Goal: Find specific page/section: Find specific page/section

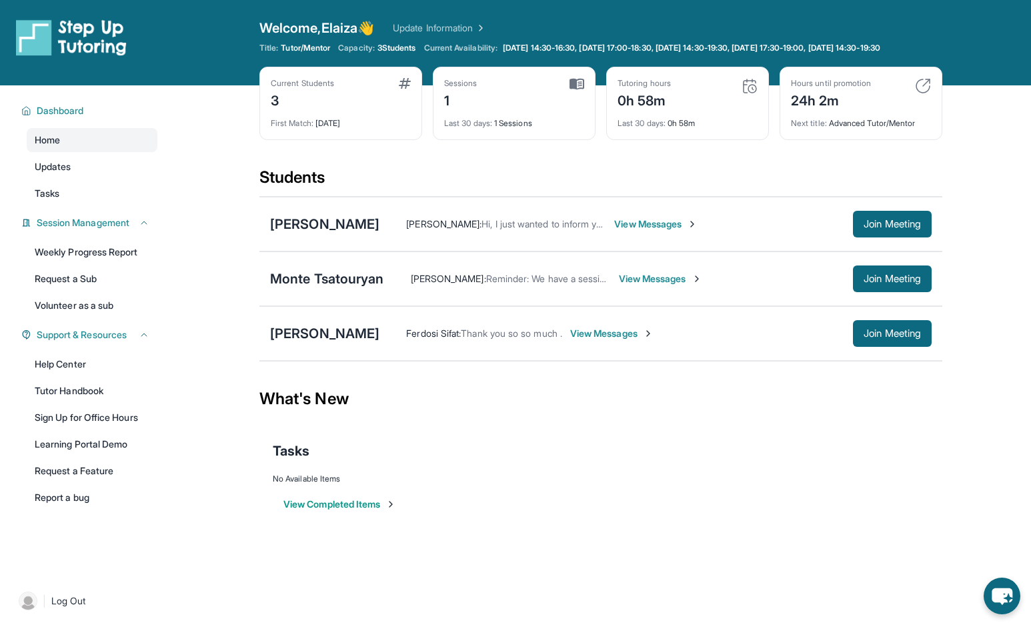
click at [670, 286] on span "View Messages" at bounding box center [660, 278] width 83 height 13
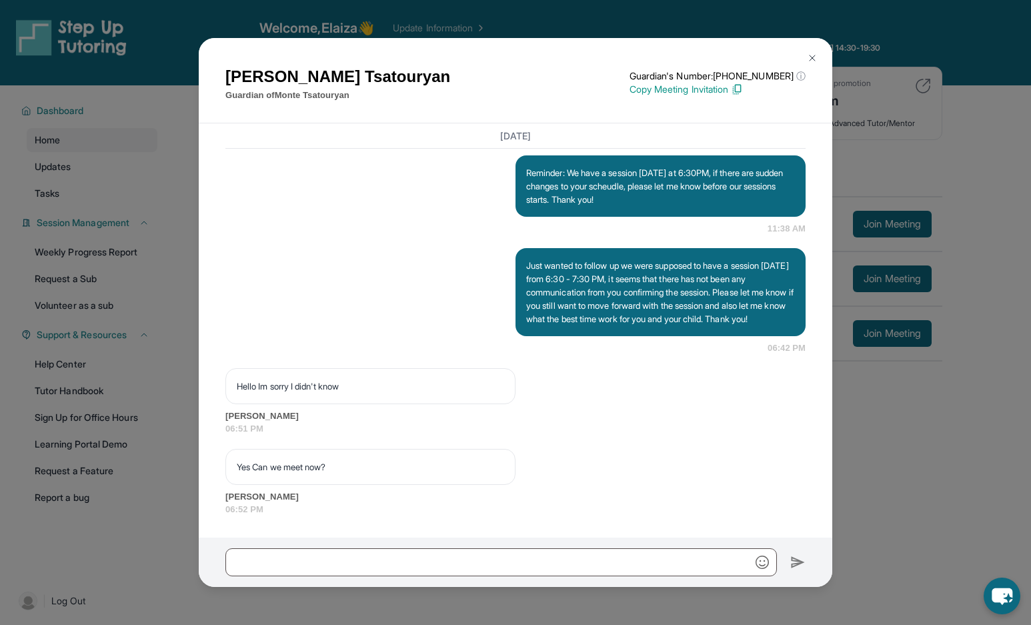
scroll to position [96, 0]
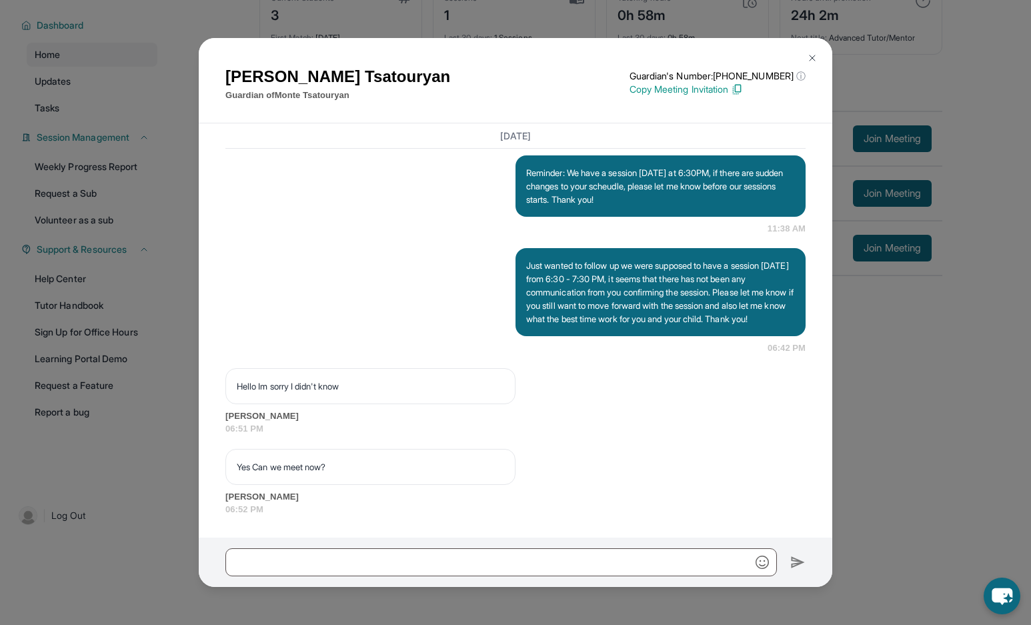
click at [812, 59] on img at bounding box center [812, 58] width 11 height 11
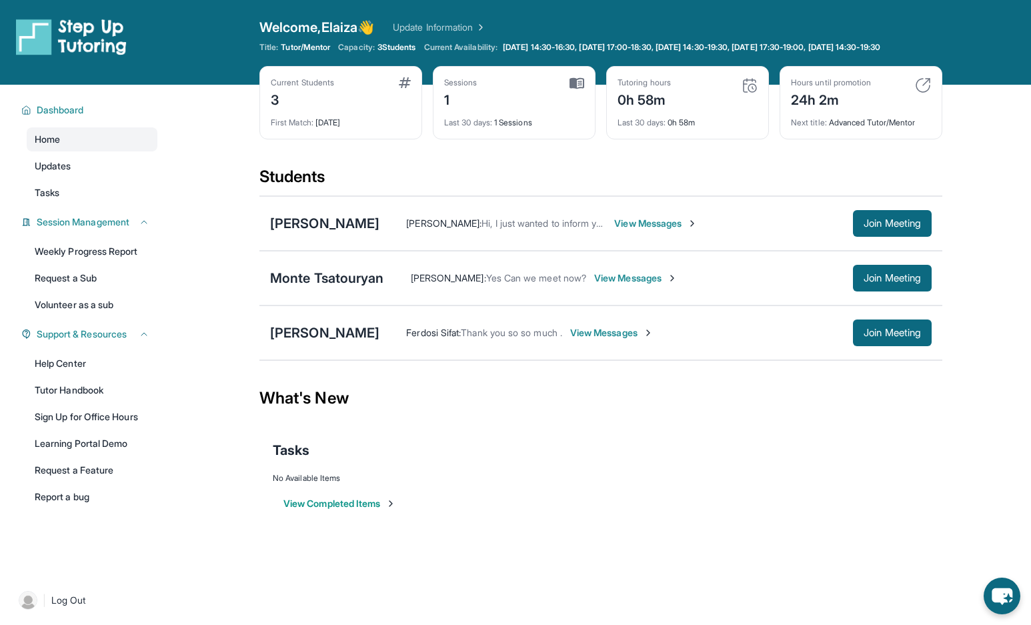
scroll to position [0, 0]
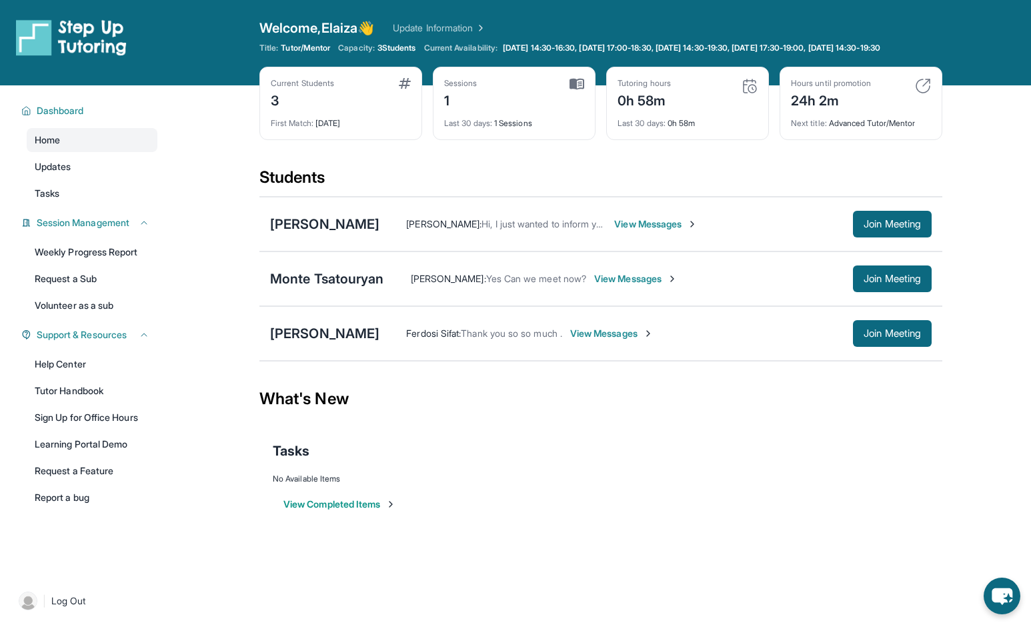
click at [636, 286] on span "View Messages" at bounding box center [635, 278] width 83 height 13
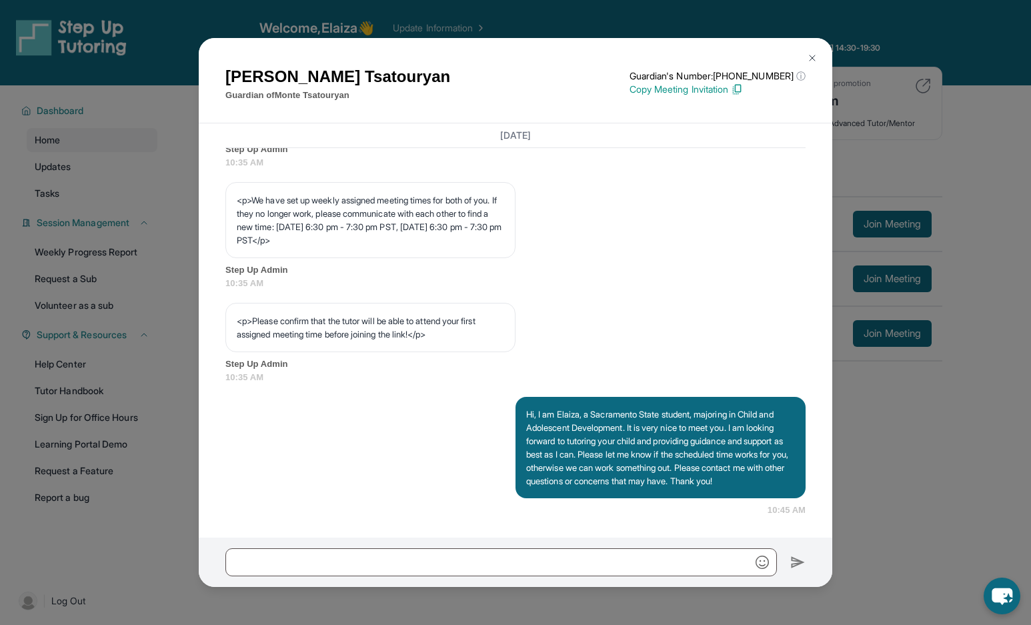
scroll to position [585, 0]
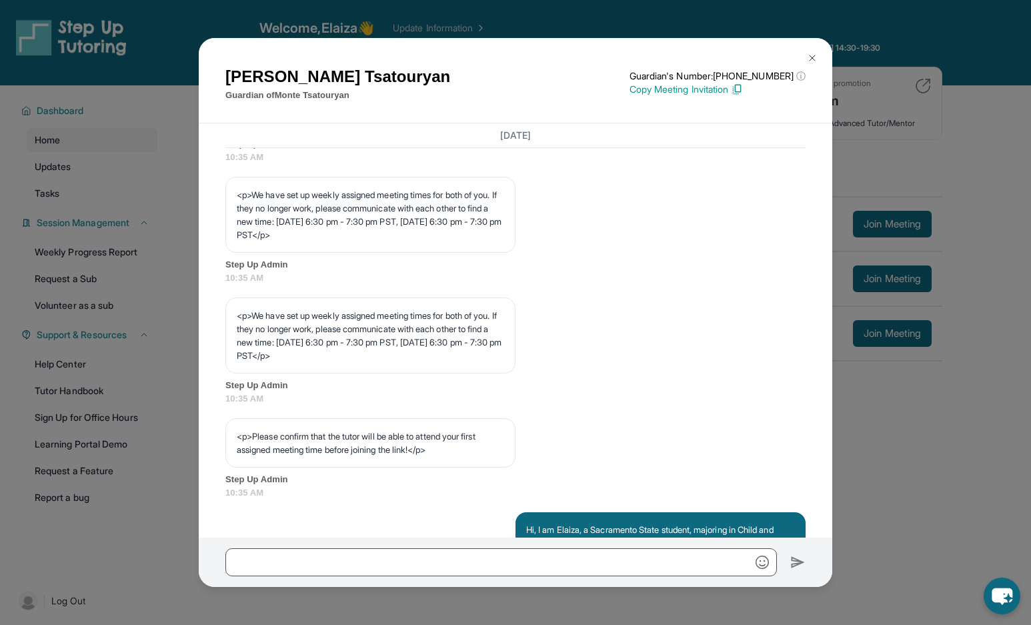
click at [814, 54] on img at bounding box center [812, 58] width 11 height 11
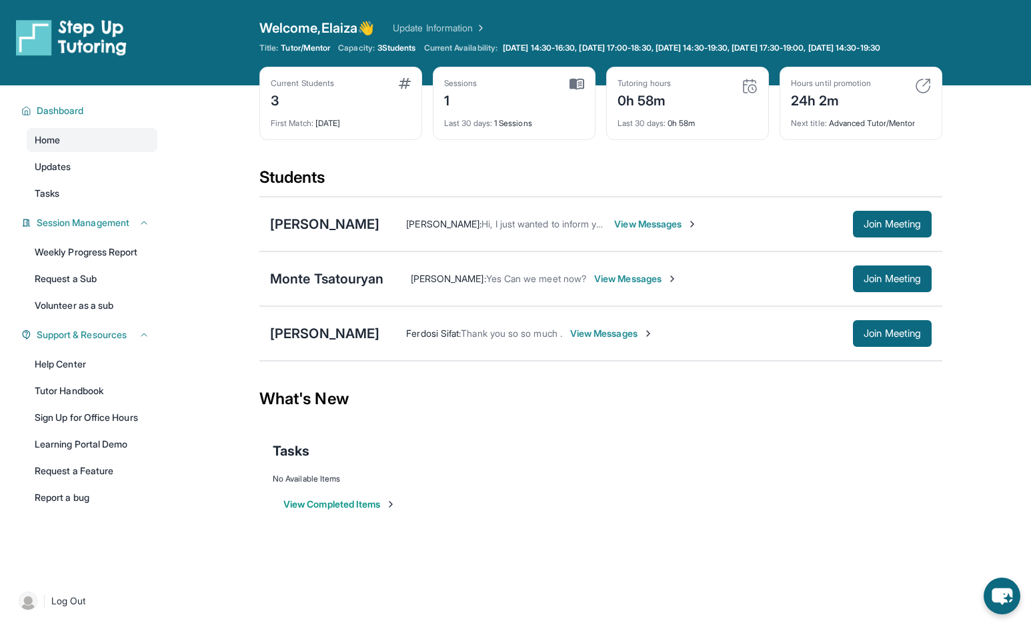
click at [639, 286] on span "View Messages" at bounding box center [635, 278] width 83 height 13
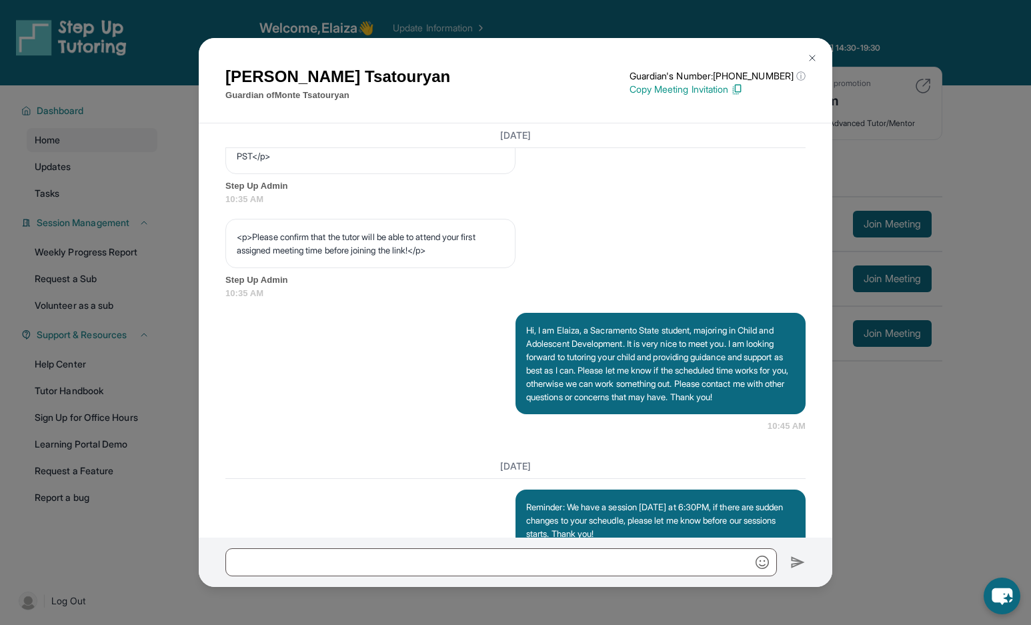
scroll to position [718, 0]
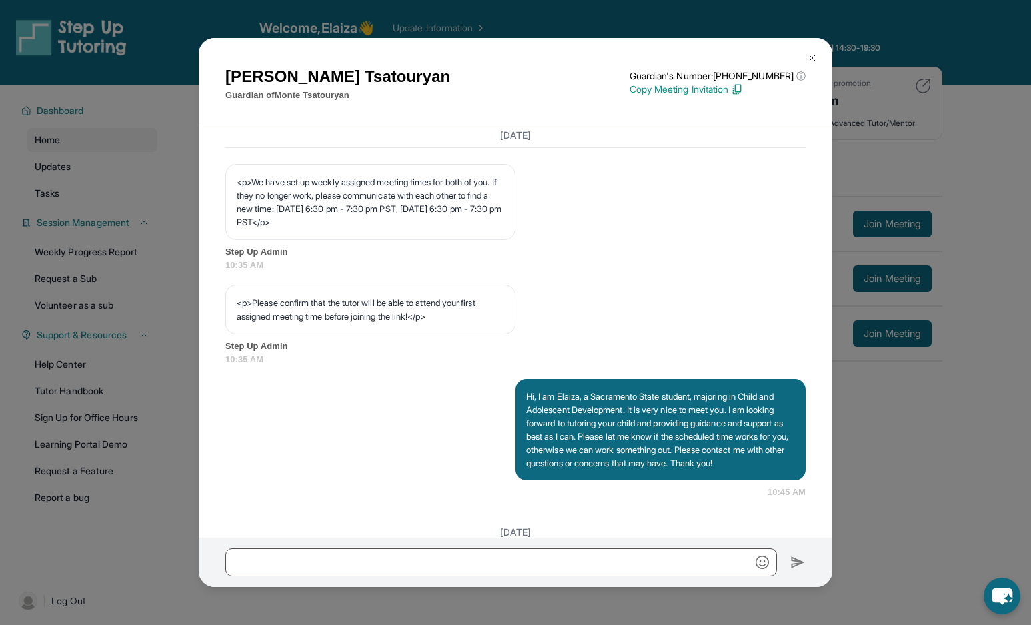
click at [811, 56] on img at bounding box center [812, 58] width 11 height 11
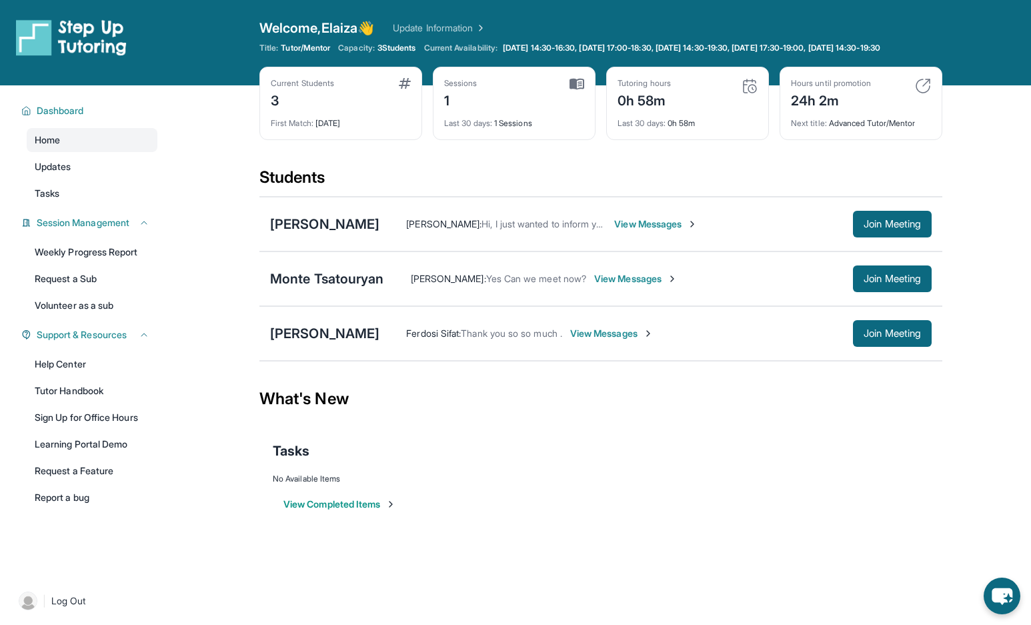
click at [656, 286] on span "View Messages" at bounding box center [635, 278] width 83 height 13
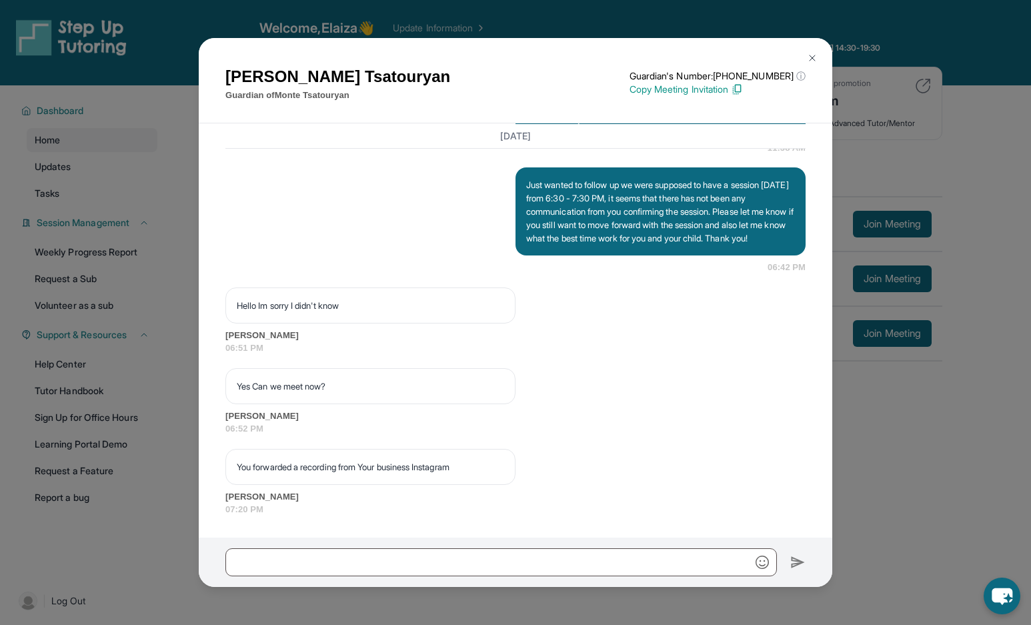
scroll to position [1266, 0]
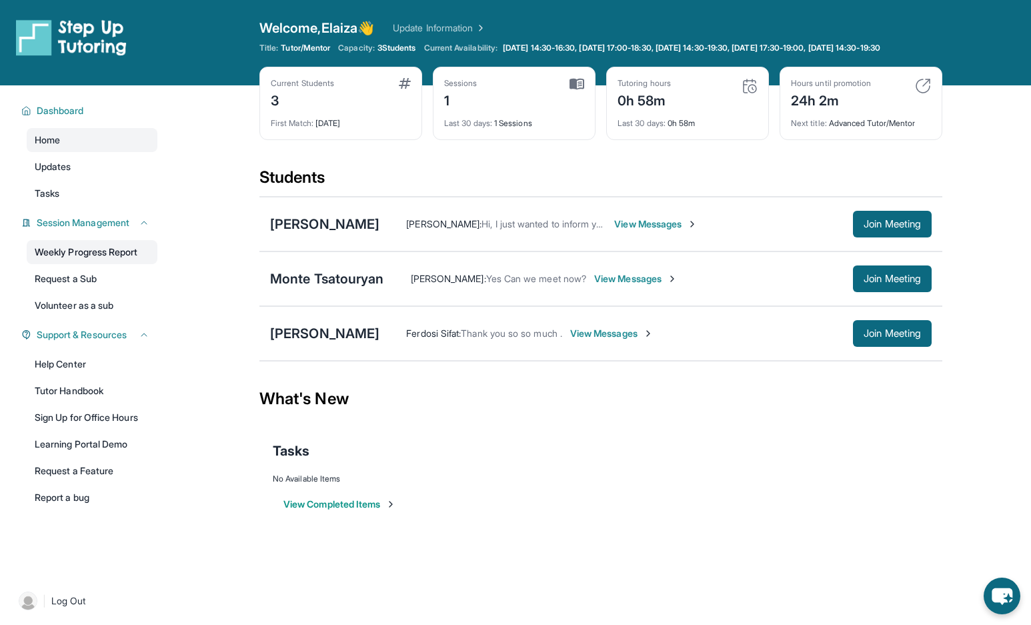
click at [114, 263] on link "Weekly Progress Report" at bounding box center [92, 252] width 131 height 24
click at [734, 447] on div "Tasks" at bounding box center [601, 450] width 656 height 45
